Goal: Register for event/course

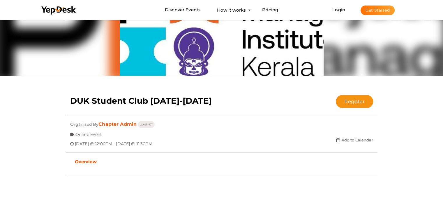
scroll to position [44, 0]
click at [362, 105] on button "Register" at bounding box center [354, 101] width 37 height 13
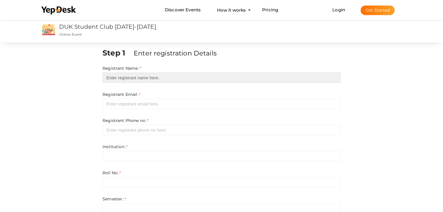
click at [167, 81] on input "text" at bounding box center [221, 78] width 238 height 10
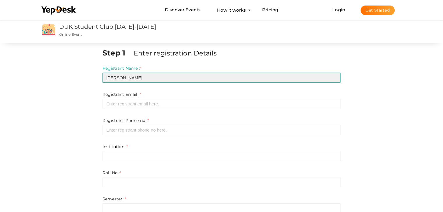
type input "[PERSON_NAME]"
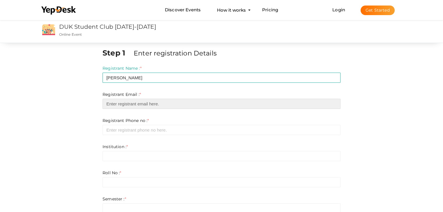
click at [152, 105] on input "email" at bounding box center [221, 104] width 238 height 10
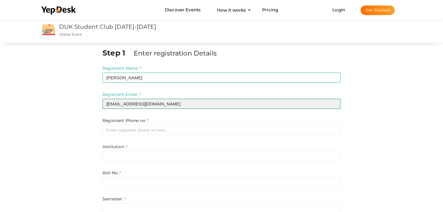
type input "[EMAIL_ADDRESS][DOMAIN_NAME]"
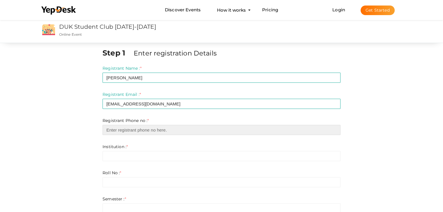
click at [120, 131] on input "number" at bounding box center [221, 130] width 238 height 10
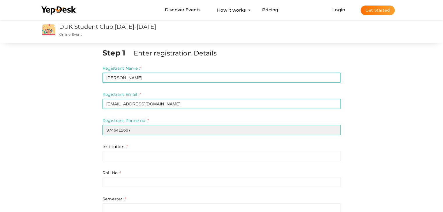
type input "9746412697"
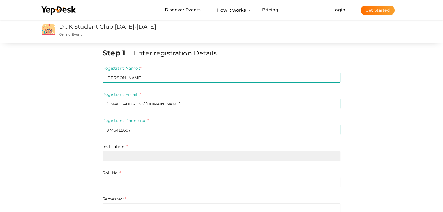
click at [127, 157] on input "text" at bounding box center [221, 156] width 238 height 10
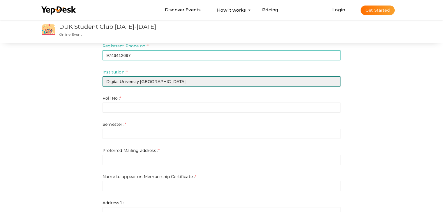
scroll to position [75, 0]
type input "Digital University [GEOGRAPHIC_DATA]"
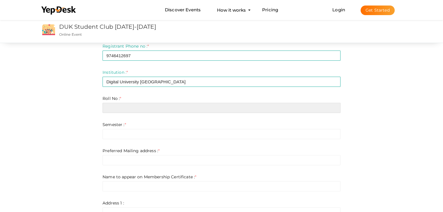
click at [107, 105] on input "text" at bounding box center [221, 108] width 238 height 10
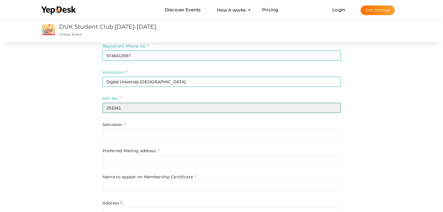
type input "251041"
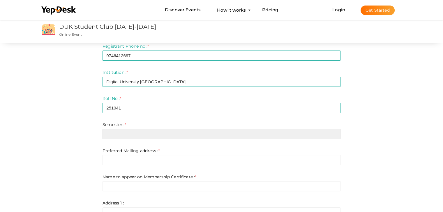
click at [116, 134] on input "text" at bounding box center [221, 134] width 238 height 10
type input "1"
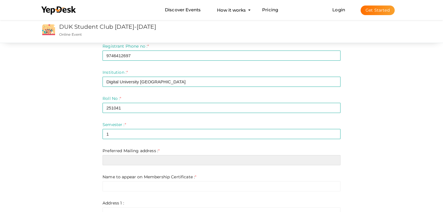
click at [147, 164] on input "text" at bounding box center [221, 160] width 238 height 10
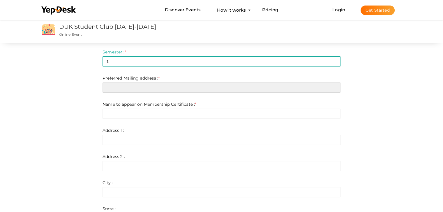
scroll to position [150, 0]
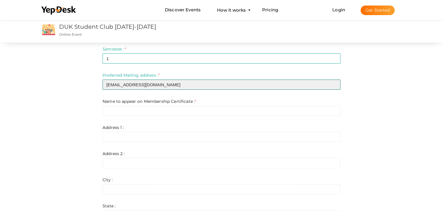
type input "[EMAIL_ADDRESS][DOMAIN_NAME]"
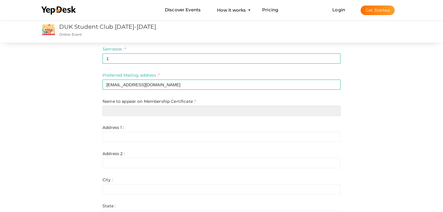
click at [151, 112] on input "text" at bounding box center [221, 111] width 238 height 10
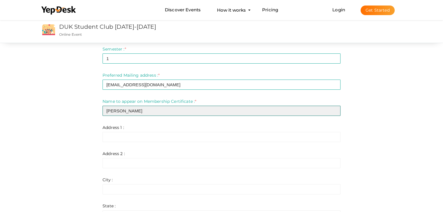
type input "[PERSON_NAME]"
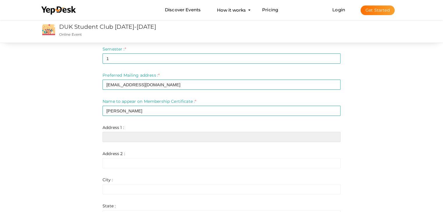
click at [123, 138] on input "text" at bounding box center [221, 137] width 238 height 10
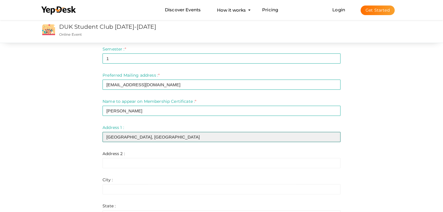
type input "[GEOGRAPHIC_DATA], [GEOGRAPHIC_DATA]"
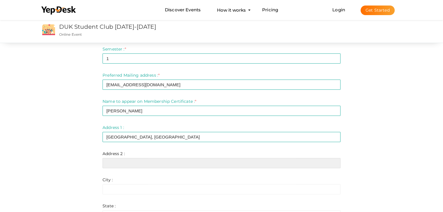
click at [114, 164] on input "text" at bounding box center [221, 163] width 238 height 10
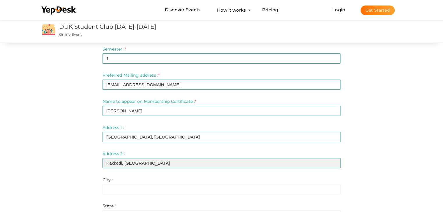
type input "Kakkodi, [GEOGRAPHIC_DATA]"
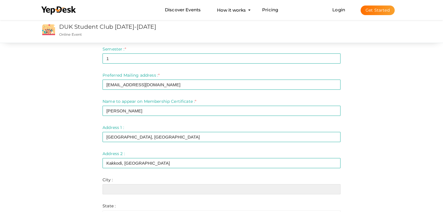
click at [119, 188] on input "text" at bounding box center [221, 190] width 238 height 10
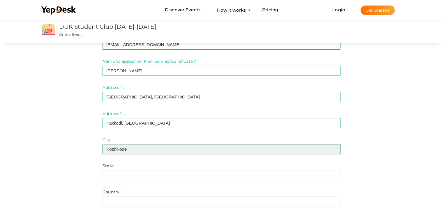
scroll to position [191, 0]
type input "Kozhikode"
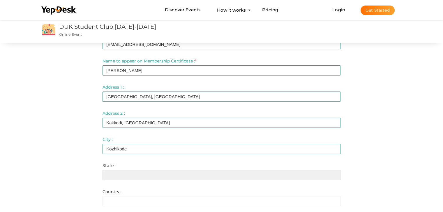
click at [125, 176] on input "text" at bounding box center [221, 175] width 238 height 10
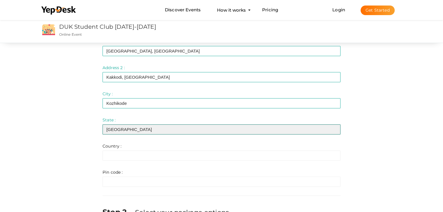
scroll to position [240, 0]
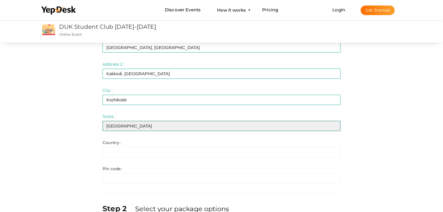
type input "[GEOGRAPHIC_DATA]"
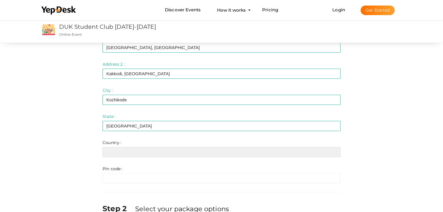
click at [116, 149] on input "text" at bounding box center [221, 152] width 238 height 10
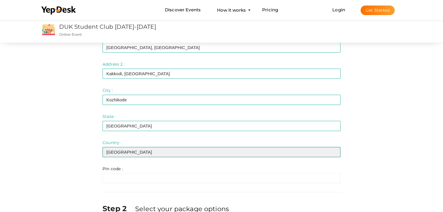
type input "[GEOGRAPHIC_DATA]"
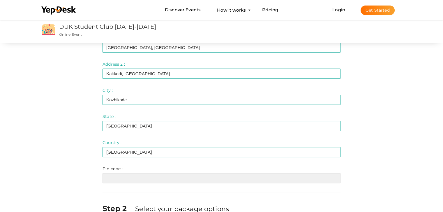
click at [129, 180] on input "text" at bounding box center [221, 178] width 238 height 10
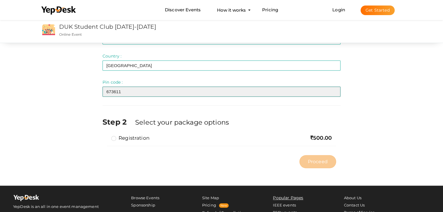
scroll to position [334, 0]
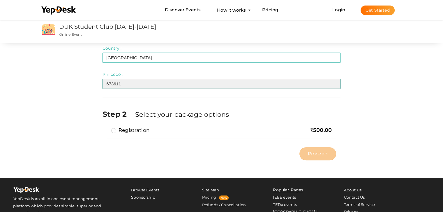
type input "673611"
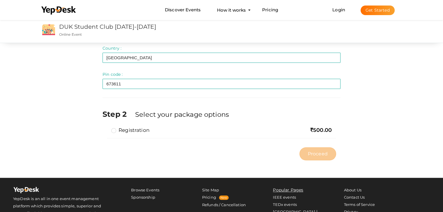
click at [115, 129] on label "Registration" at bounding box center [130, 130] width 38 height 7
click at [105, 128] on input "Registration" at bounding box center [105, 128] width 0 height 0
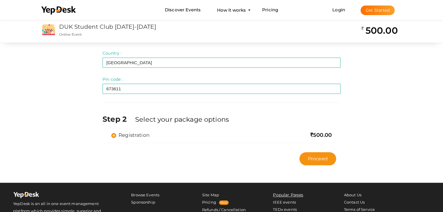
scroll to position [338, 0]
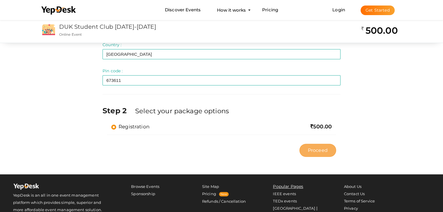
click at [321, 148] on span "Proceed" at bounding box center [318, 150] width 20 height 7
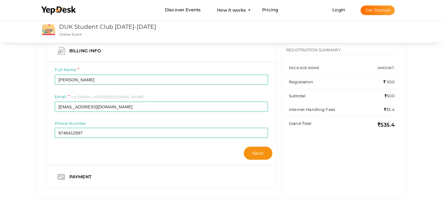
scroll to position [32, 0]
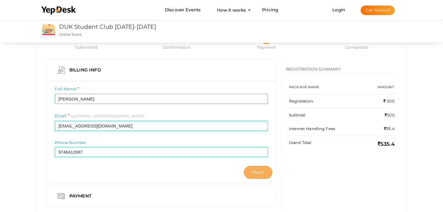
click at [268, 174] on button "Next" at bounding box center [258, 172] width 29 height 13
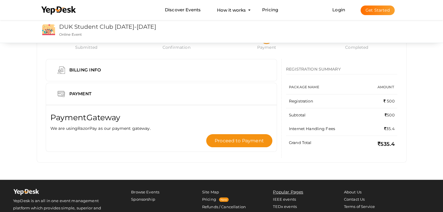
scroll to position [0, 0]
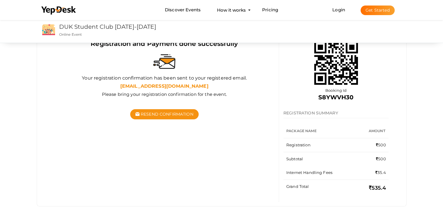
scroll to position [63, 0]
